Goal: Task Accomplishment & Management: Complete application form

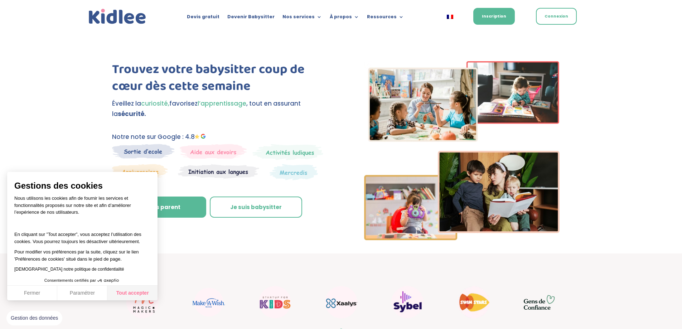
click at [136, 291] on button "Tout accepter" at bounding box center [132, 293] width 50 height 15
checkbox input "true"
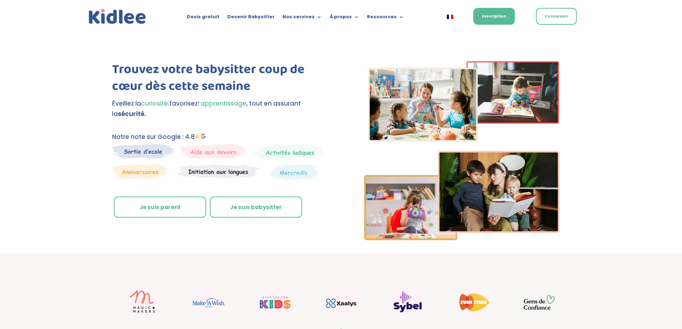
click at [175, 209] on link "Je suis parent" at bounding box center [160, 206] width 92 height 21
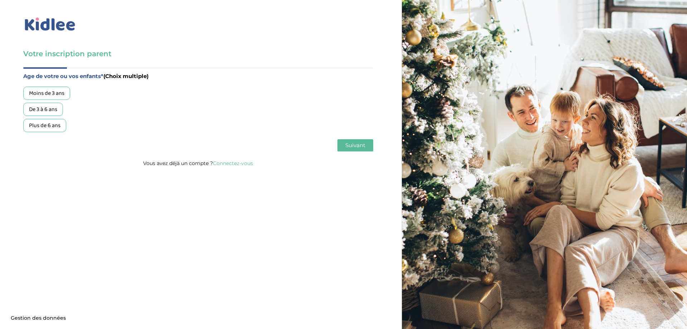
click at [46, 112] on div "De 3 à 6 ans" at bounding box center [43, 109] width 40 height 13
click at [342, 143] on button "Suivant" at bounding box center [355, 145] width 36 height 12
click at [57, 93] on div "Garde régulière" at bounding box center [47, 93] width 49 height 13
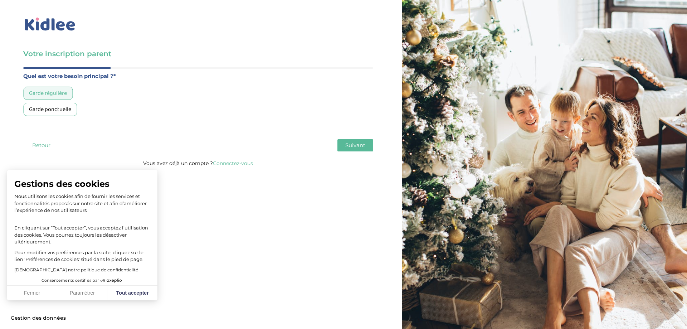
click at [355, 143] on span "Suivant" at bounding box center [355, 145] width 20 height 7
click at [131, 294] on button "Tout accepter" at bounding box center [132, 293] width 50 height 15
checkbox input "true"
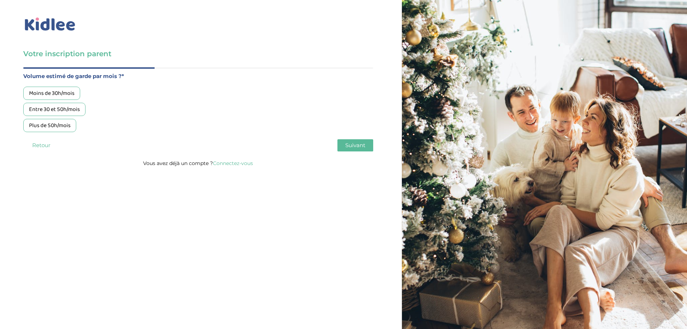
click at [70, 108] on div "Entre 30 et 50h/mois" at bounding box center [54, 109] width 62 height 13
click at [359, 142] on span "Suivant" at bounding box center [355, 145] width 20 height 7
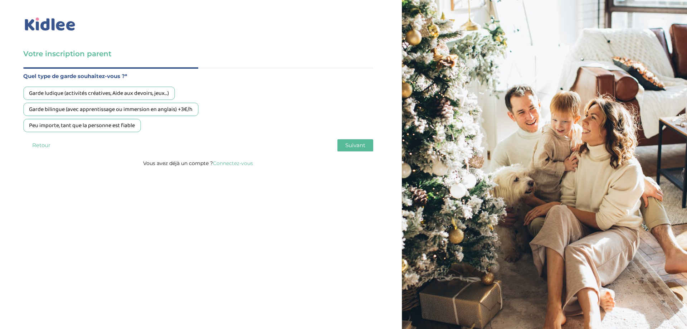
click at [113, 92] on div "Garde ludique (activités créatives, Aide aux devoirs, jeux…)" at bounding box center [98, 93] width 151 height 13
click at [357, 145] on span "Suivant" at bounding box center [355, 145] width 20 height 7
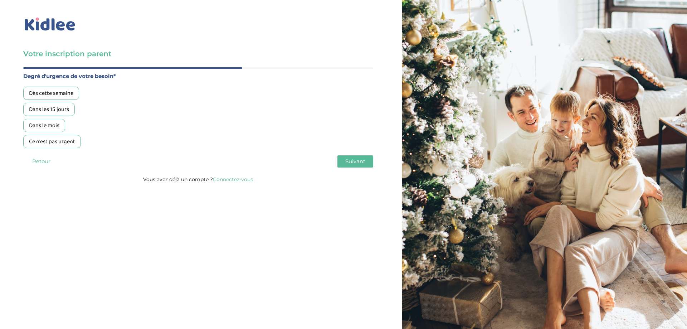
click at [53, 124] on div "Dans le mois" at bounding box center [44, 125] width 42 height 13
click at [355, 159] on span "Suivant" at bounding box center [355, 161] width 20 height 7
click at [79, 107] on div "Oui, en direct ou via cercle proche" at bounding box center [70, 109] width 94 height 13
click at [350, 162] on span "Suivant" at bounding box center [355, 161] width 20 height 7
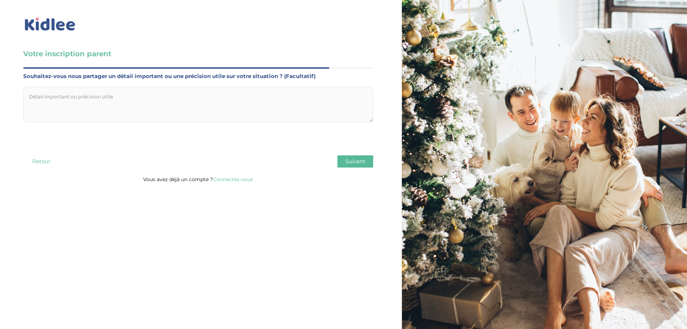
click at [356, 160] on span "Suivant" at bounding box center [355, 161] width 20 height 7
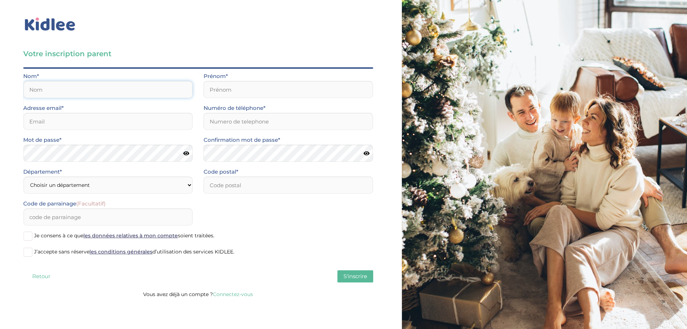
click at [75, 89] on input "text" at bounding box center [108, 89] width 170 height 17
type input "MASSON"
click at [229, 94] on input "text" at bounding box center [289, 89] width 170 height 17
type input "Florian"
click at [132, 115] on input "email" at bounding box center [108, 121] width 170 height 17
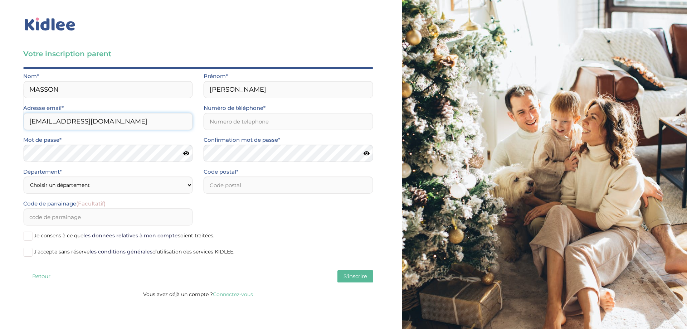
type input "florianmasson94130@gmail.com"
click at [230, 122] on input "Numéro de téléphone*" at bounding box center [289, 121] width 170 height 17
type input "0625124309"
click at [100, 190] on select "Choisir un département Paris (75) Hauts-de-Seine (92) Yvelines (78) Val-de-Marn…" at bounding box center [108, 184] width 170 height 17
select select "0"
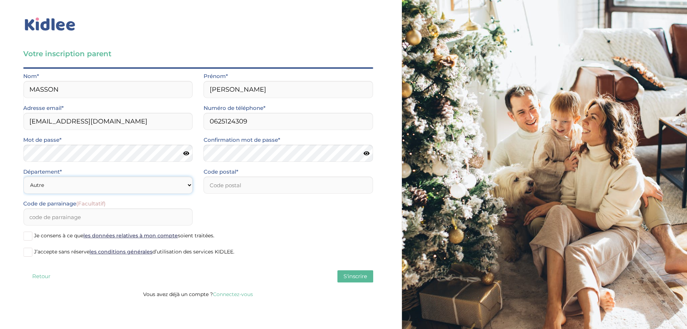
click at [23, 176] on select "Choisir un département Paris (75) Hauts-de-Seine (92) Yvelines (78) Val-de-Marn…" at bounding box center [108, 184] width 170 height 17
click at [221, 187] on input "number" at bounding box center [289, 184] width 170 height 17
type input "06000"
click at [106, 220] on input "Code de parrainage (Facultatif)" at bounding box center [108, 216] width 170 height 17
click at [180, 184] on select "Choisir un département Paris (75) Hauts-de-Seine (92) Yvelines (78) Val-de-Marn…" at bounding box center [108, 184] width 170 height 17
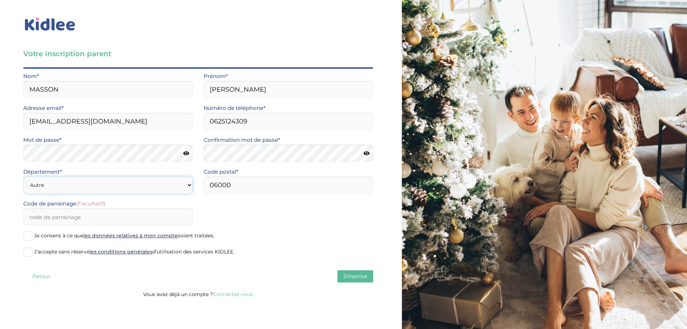
click at [180, 184] on select "Choisir un département Paris (75) Hauts-de-Seine (92) Yvelines (78) Val-de-Marn…" at bounding box center [108, 184] width 170 height 17
click at [31, 235] on span at bounding box center [27, 235] width 9 height 9
click at [0, 0] on input "Je consens à ce que les données relatives à mon compte soient traitées." at bounding box center [0, 0] width 0 height 0
click at [33, 252] on label "J’accepte sans réserve les conditions générales d’utilisation des services KIDL…" at bounding box center [198, 252] width 350 height 11
click at [0, 0] on input "J’accepte sans réserve les conditions générales d’utilisation des services KIDL…" at bounding box center [0, 0] width 0 height 0
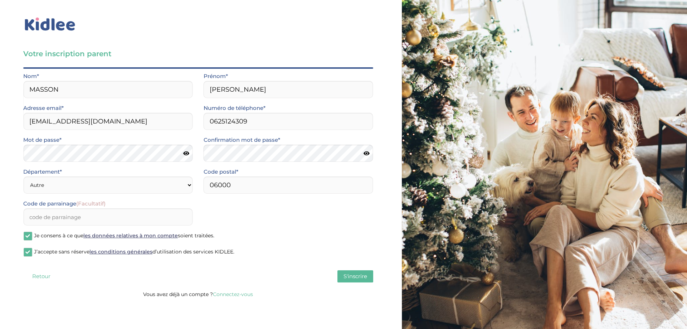
click at [360, 273] on span "S'inscrire" at bounding box center [355, 276] width 24 height 7
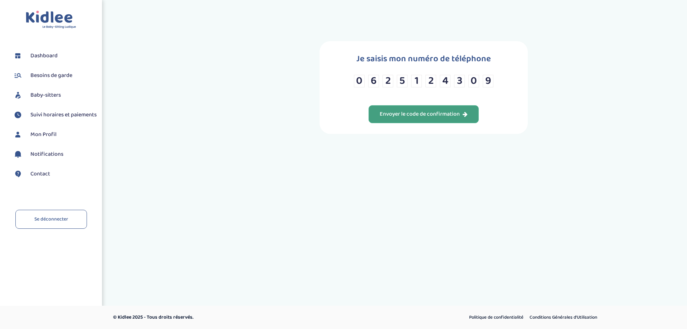
click at [429, 115] on div "Envoyer le code de confirmation" at bounding box center [424, 114] width 88 height 8
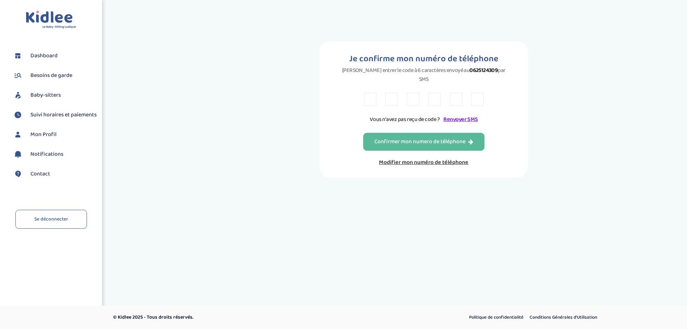
click at [372, 93] on input "text" at bounding box center [370, 99] width 13 height 13
type input "K"
type input "D"
type input "E"
type input "R"
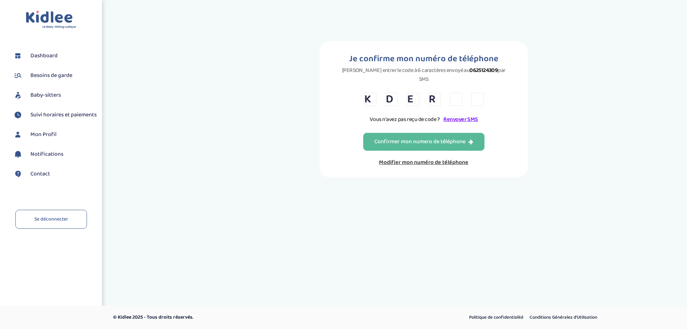
type input "K"
click at [458, 93] on input "K" at bounding box center [456, 99] width 13 height 13
type input "5"
type input "K"
click at [441, 138] on div "Confirmer mon numero de téléphone" at bounding box center [423, 142] width 99 height 8
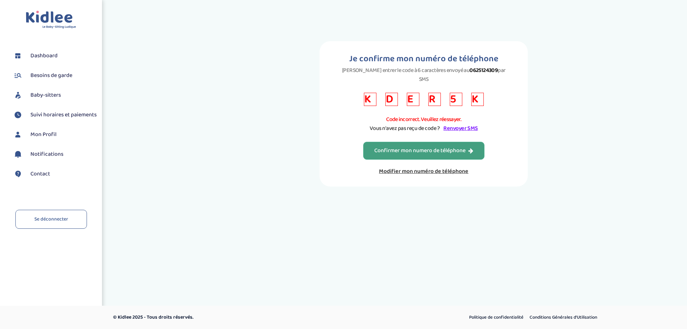
drag, startPoint x: 370, startPoint y: 90, endPoint x: 422, endPoint y: 71, distance: 55.5
click at [370, 93] on input "K" at bounding box center [370, 99] width 13 height 13
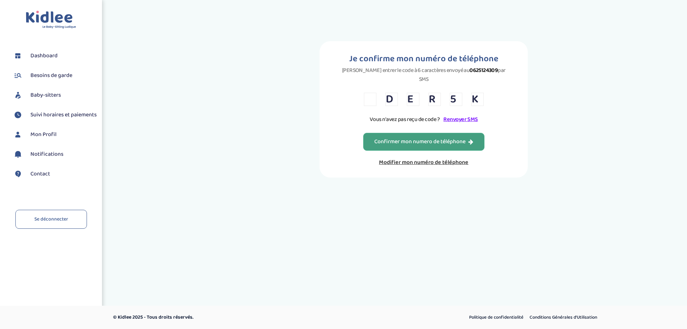
type input "X"
click at [430, 138] on div "Confirmer mon numero de téléphone" at bounding box center [423, 142] width 99 height 8
